Goal: Complete application form

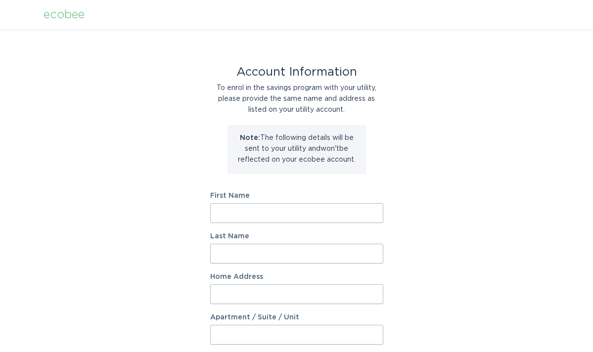
click at [257, 211] on input "First Name" at bounding box center [296, 213] width 173 height 20
type input "[PERSON_NAME]"
click at [264, 253] on input "Last Name" at bounding box center [296, 254] width 173 height 20
type input "[PERSON_NAME]"
click at [270, 291] on input "Home Address" at bounding box center [296, 294] width 173 height 20
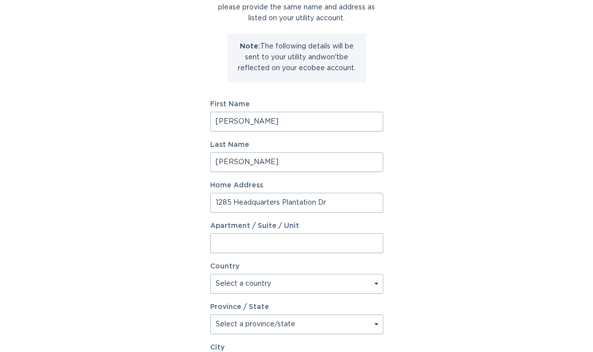
scroll to position [100, 0]
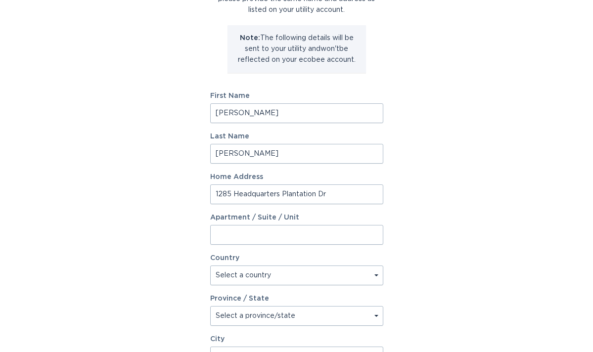
type input "1285 Headquarters Plantation Dr"
select select "US"
select select "SC"
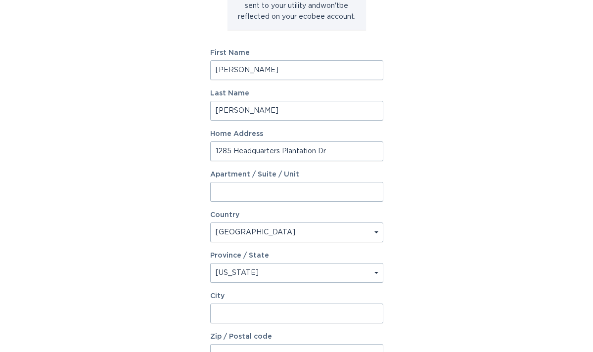
scroll to position [144, 0]
click at [250, 311] on input "City" at bounding box center [296, 312] width 173 height 20
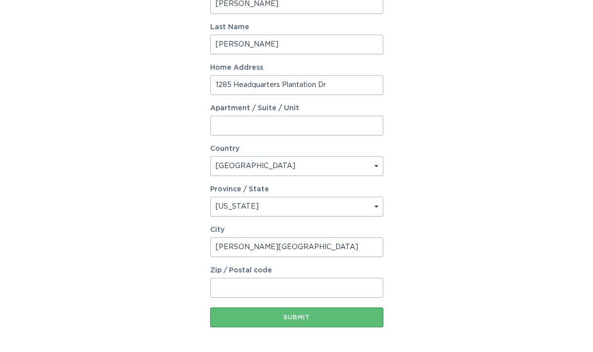
scroll to position [211, 0]
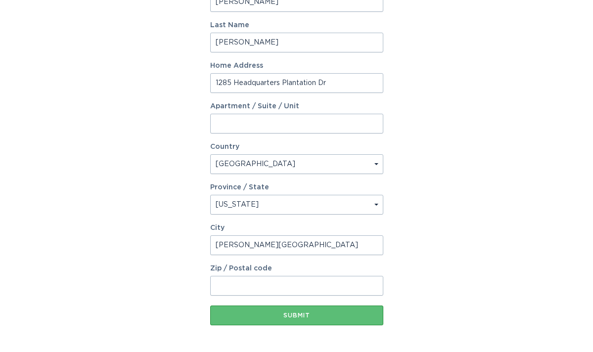
type input "[PERSON_NAME][GEOGRAPHIC_DATA]"
click at [240, 278] on input "Zip / Postal code" at bounding box center [296, 286] width 173 height 20
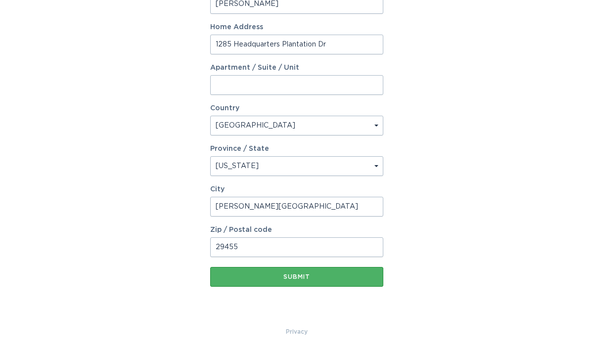
scroll to position [250, 0]
type input "29455"
click at [279, 272] on button "Submit" at bounding box center [296, 277] width 173 height 20
